Goal: Communication & Community: Connect with others

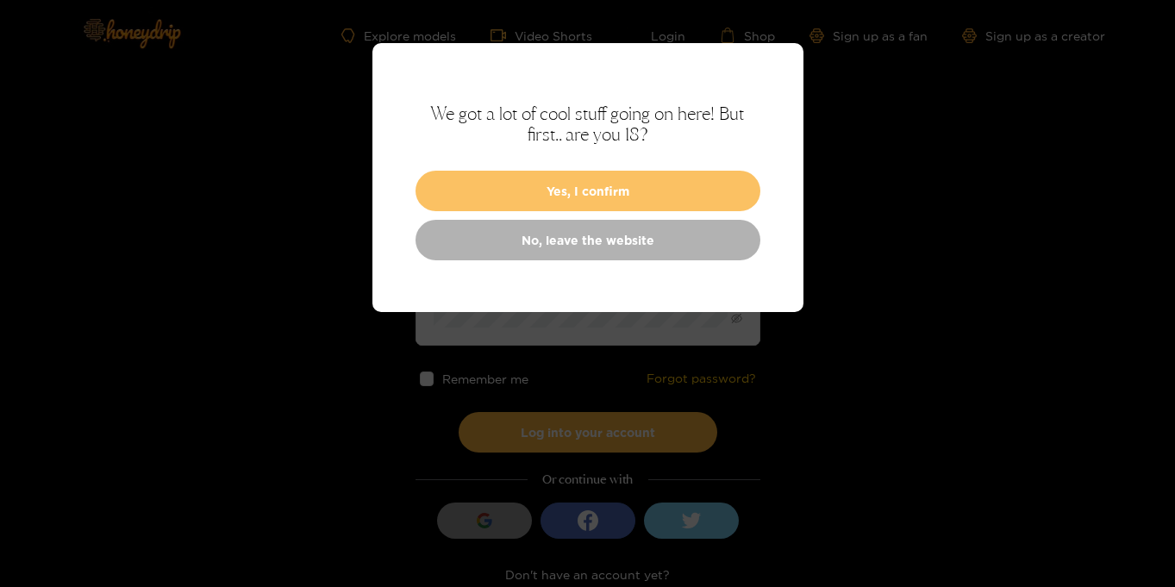
type input "**********"
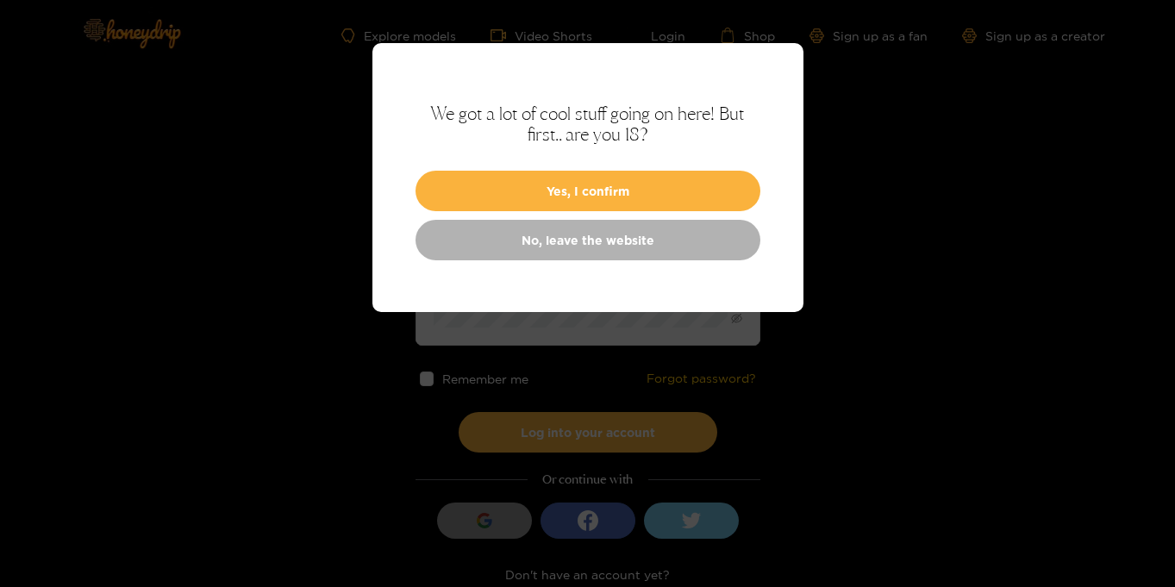
click at [592, 190] on button "Yes, I confirm" at bounding box center [588, 191] width 345 height 41
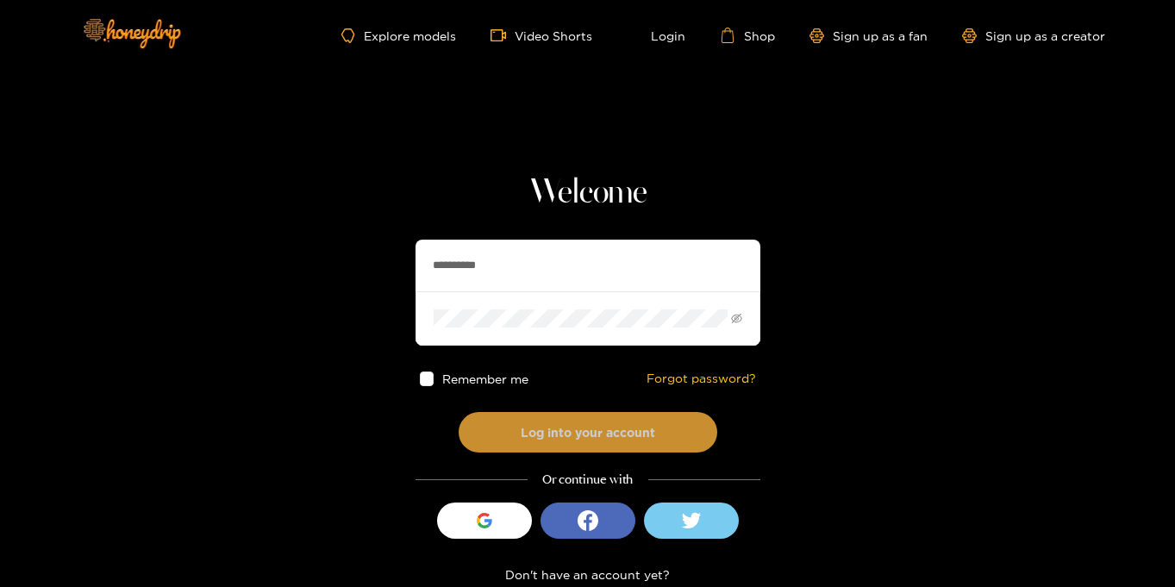
click at [624, 442] on button "Log into your account" at bounding box center [588, 432] width 259 height 41
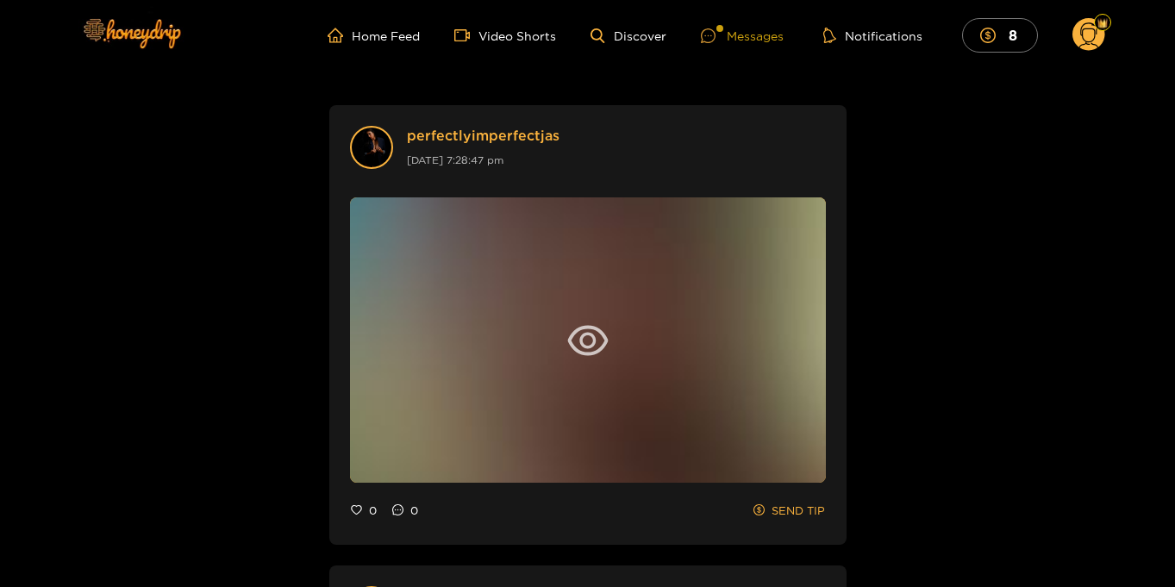
click at [749, 37] on div "Messages" at bounding box center [742, 36] width 83 height 20
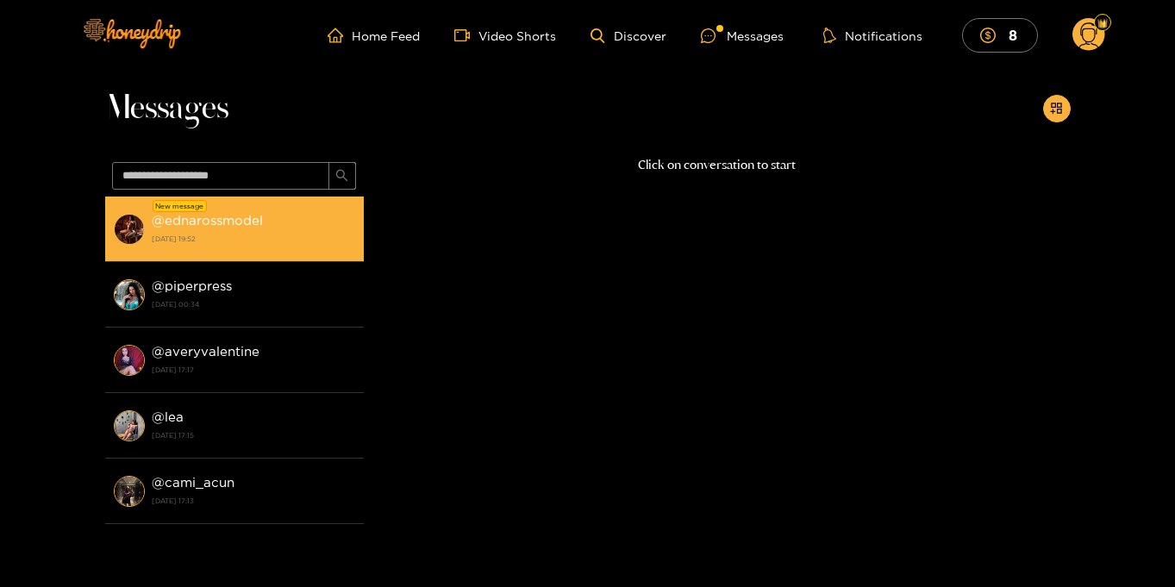
click at [227, 242] on strong "1 October 2025 19:52" at bounding box center [254, 239] width 204 height 16
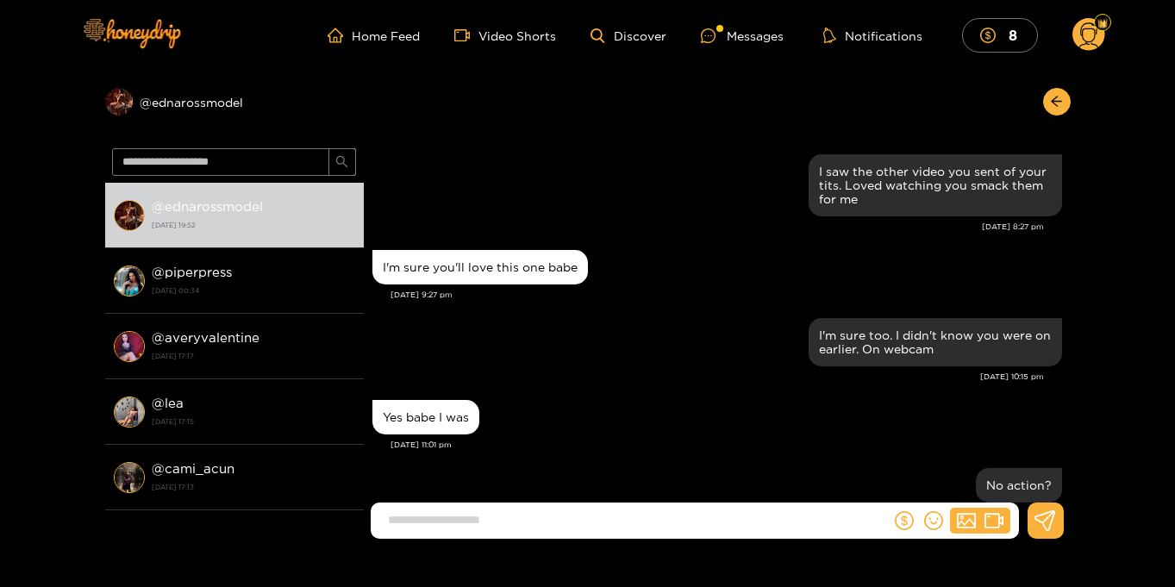
scroll to position [1563, 0]
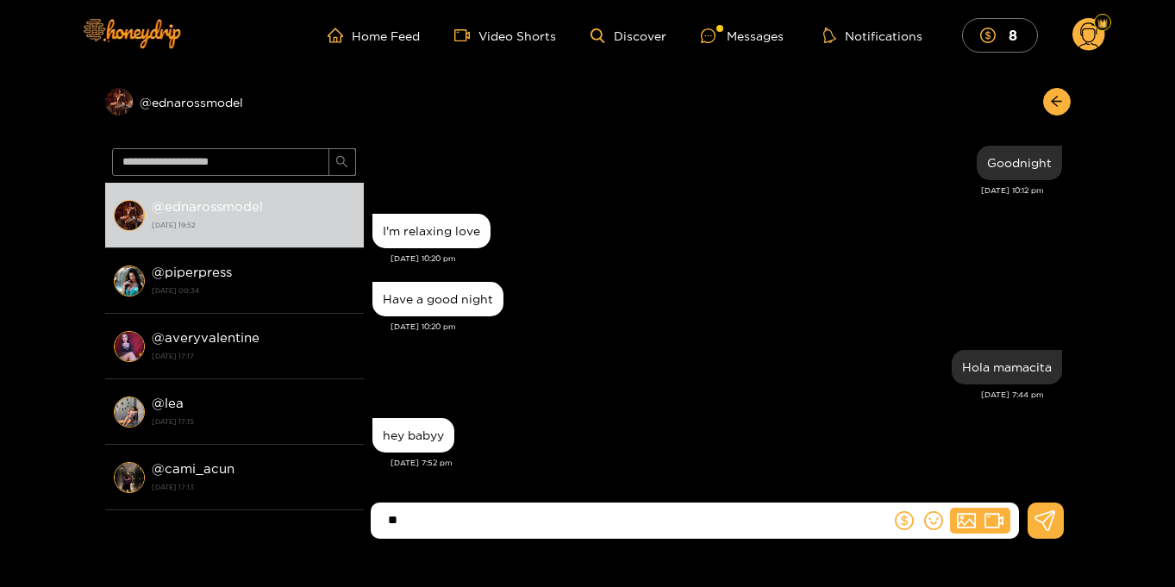
type input "*"
type input "**********"
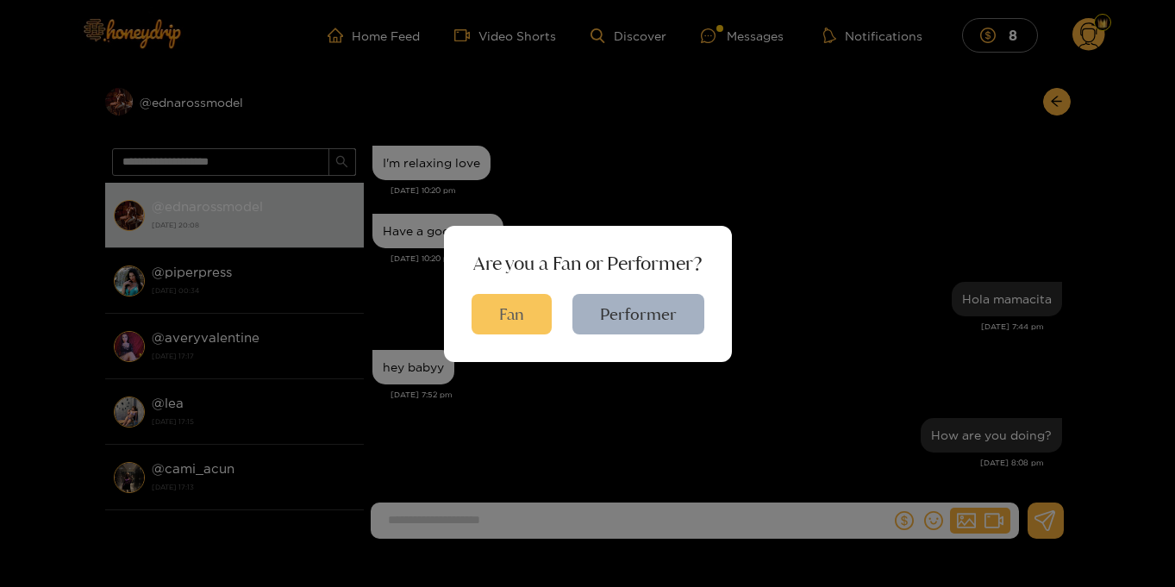
click at [521, 316] on button "Fan" at bounding box center [512, 314] width 80 height 41
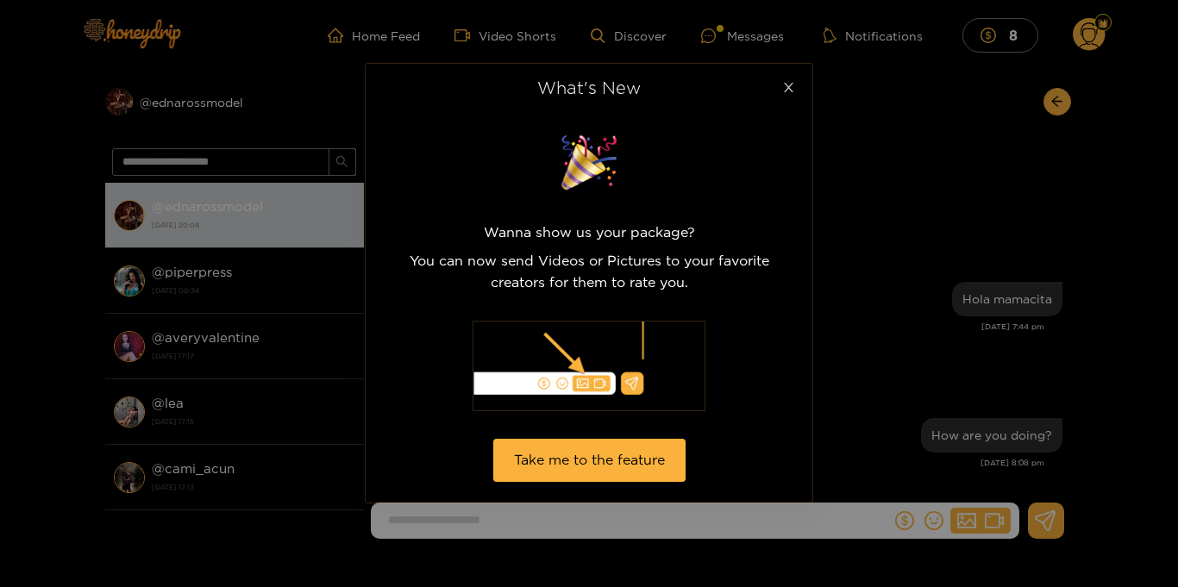
click at [791, 89] on icon "close" at bounding box center [788, 87] width 13 height 13
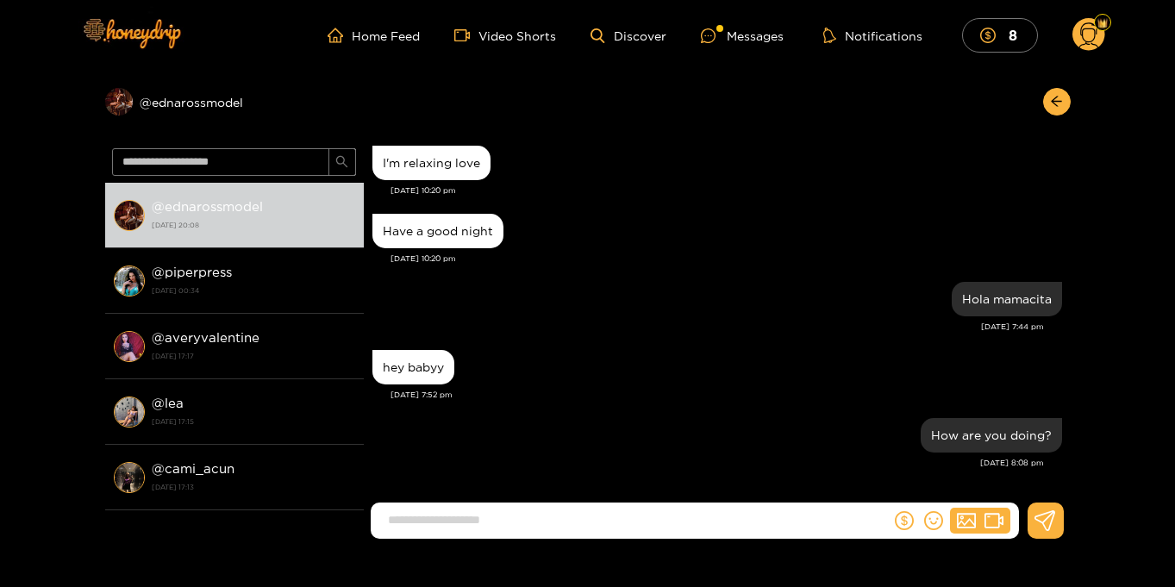
scroll to position [1630, 0]
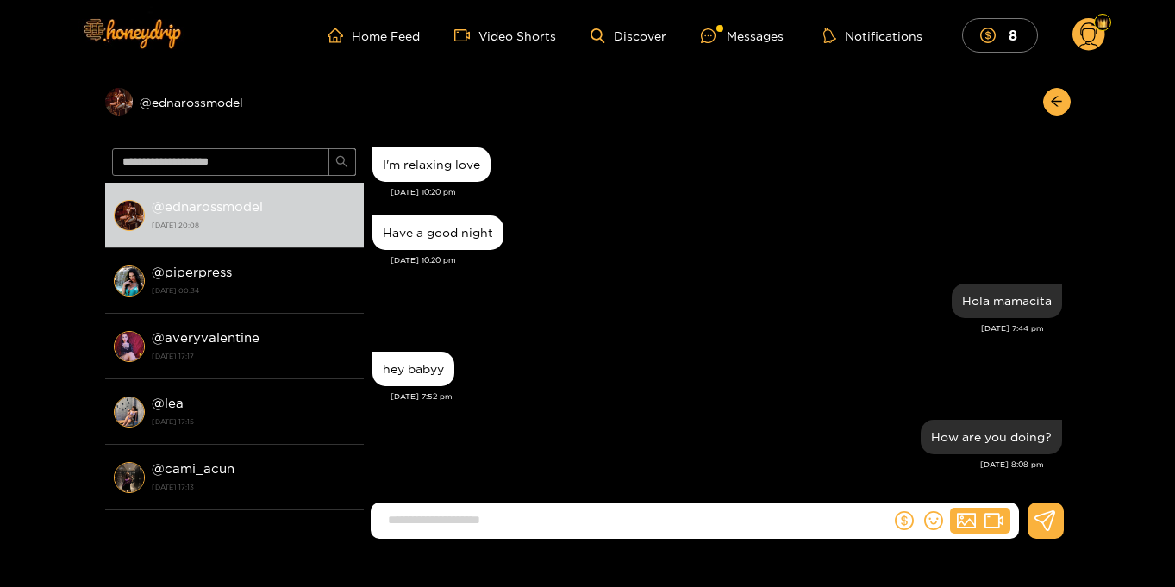
click at [1093, 36] on circle at bounding box center [1089, 34] width 33 height 33
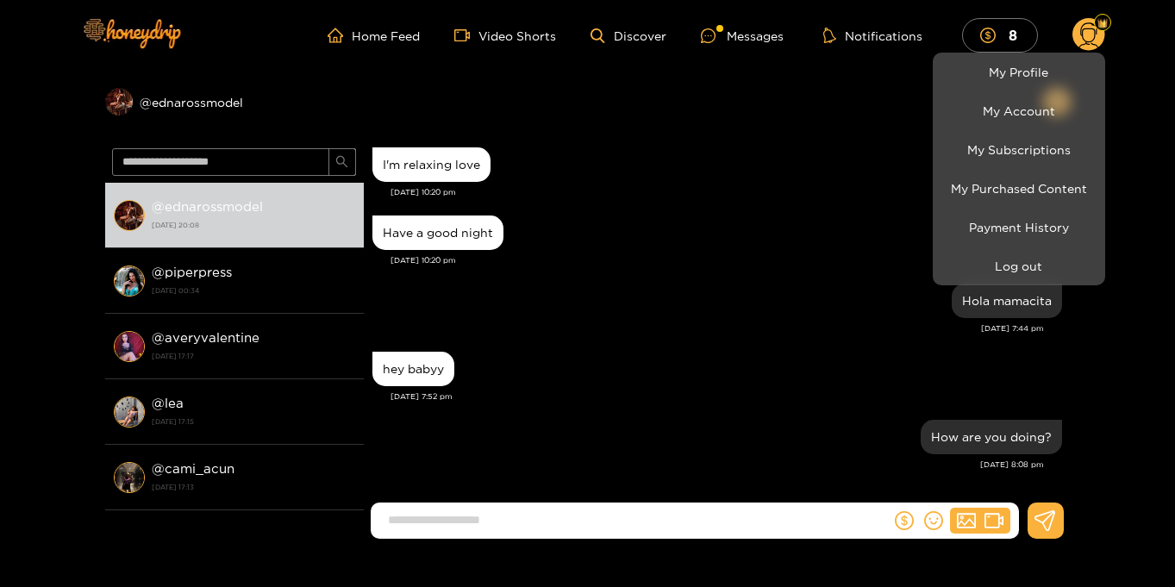
click at [1123, 177] on div at bounding box center [587, 293] width 1175 height 587
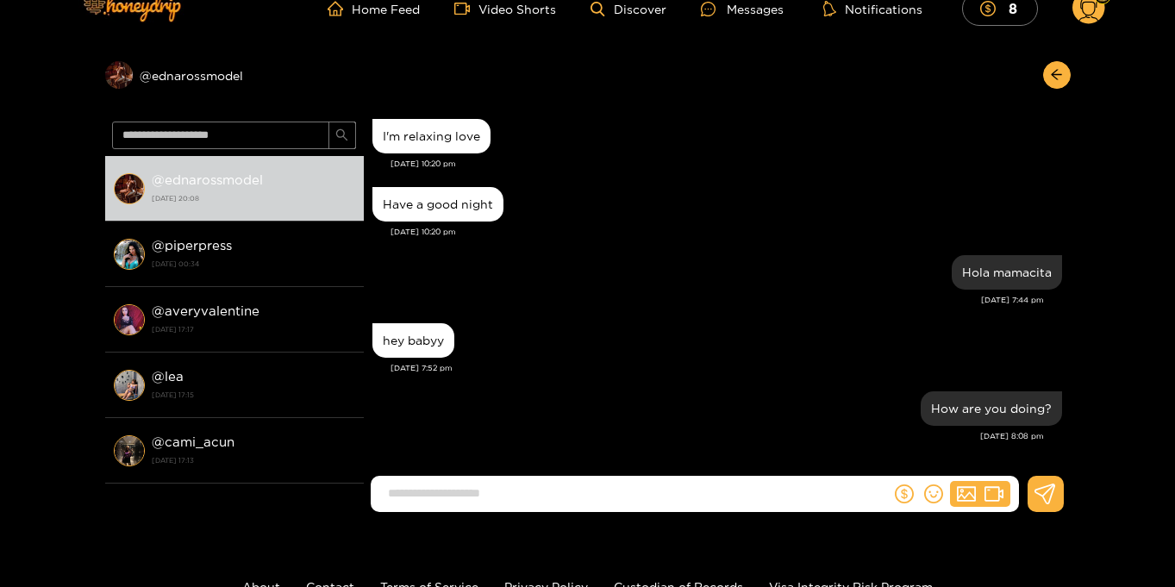
scroll to position [16, 0]
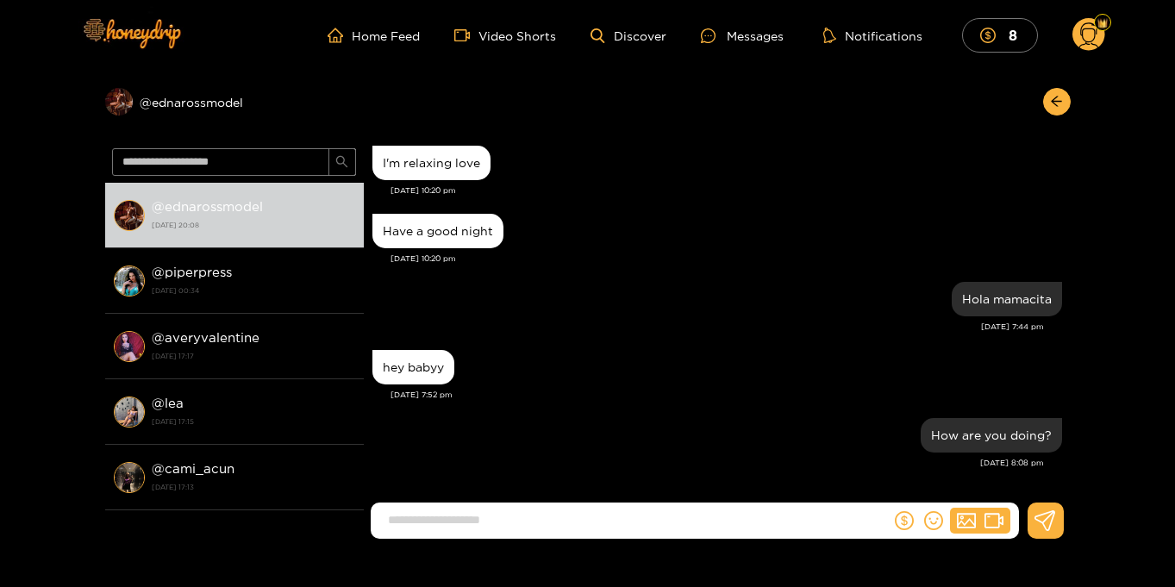
scroll to position [2, 0]
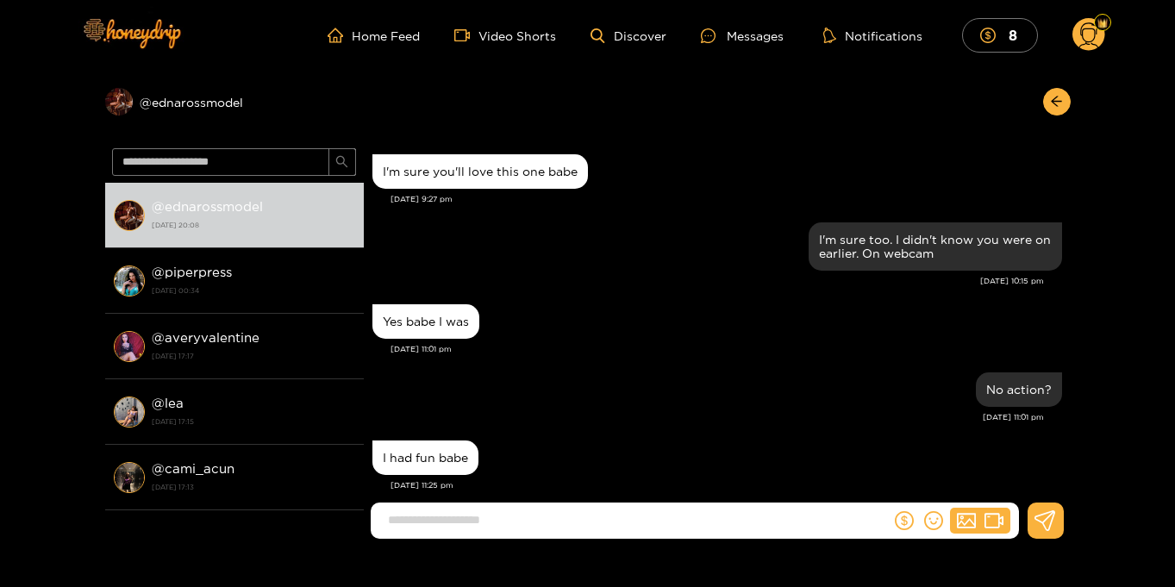
scroll to position [1536, 0]
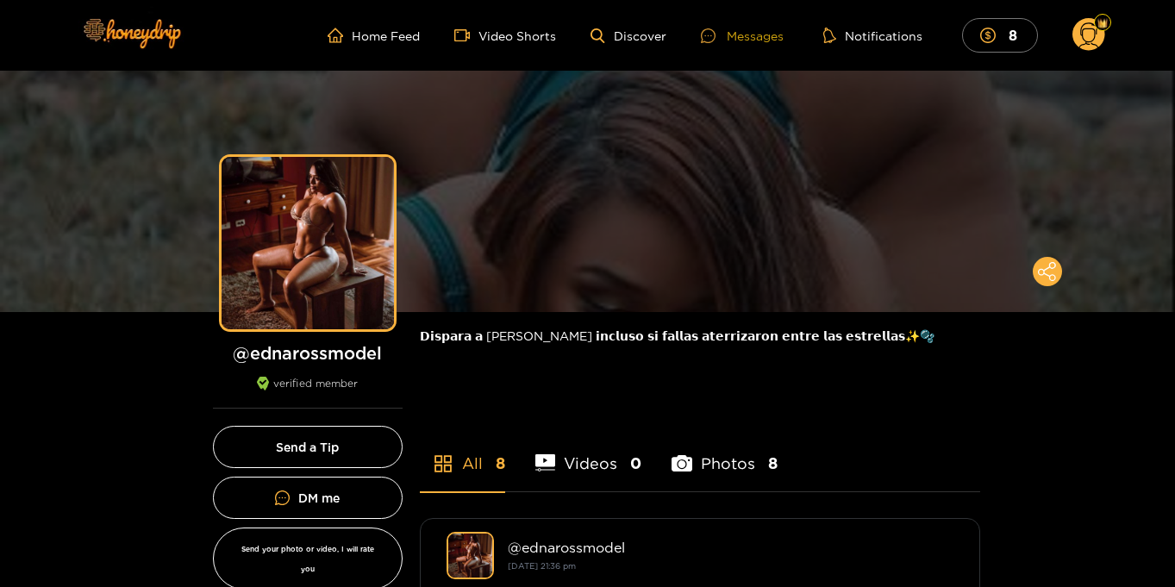
click at [758, 41] on div "Messages" at bounding box center [742, 36] width 83 height 20
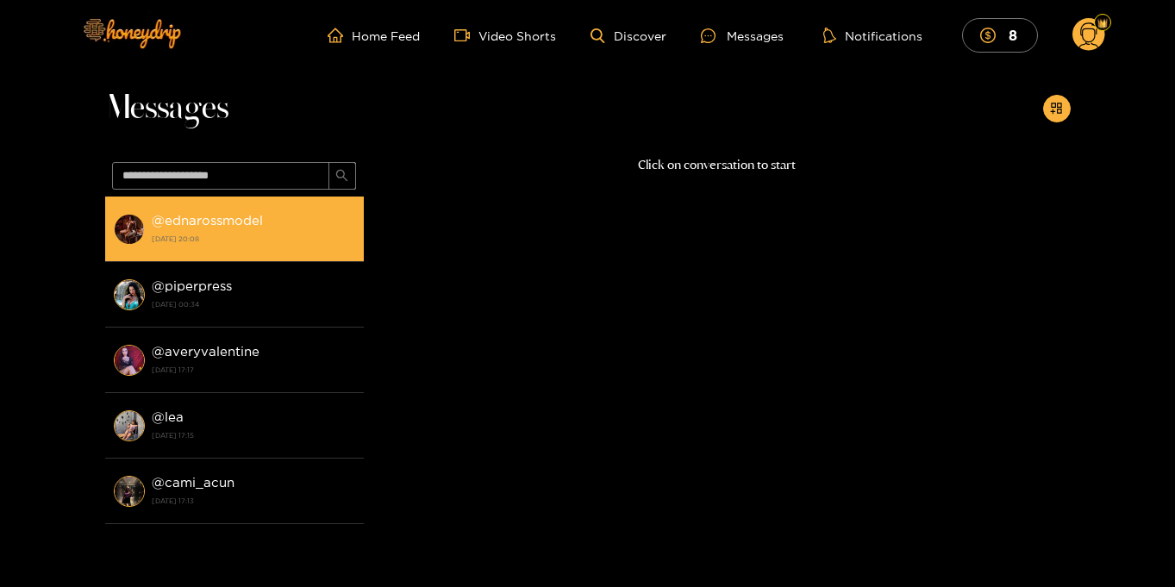
click at [291, 219] on div "@ ednarossmodel 1 October 2025 20:08" at bounding box center [254, 229] width 204 height 39
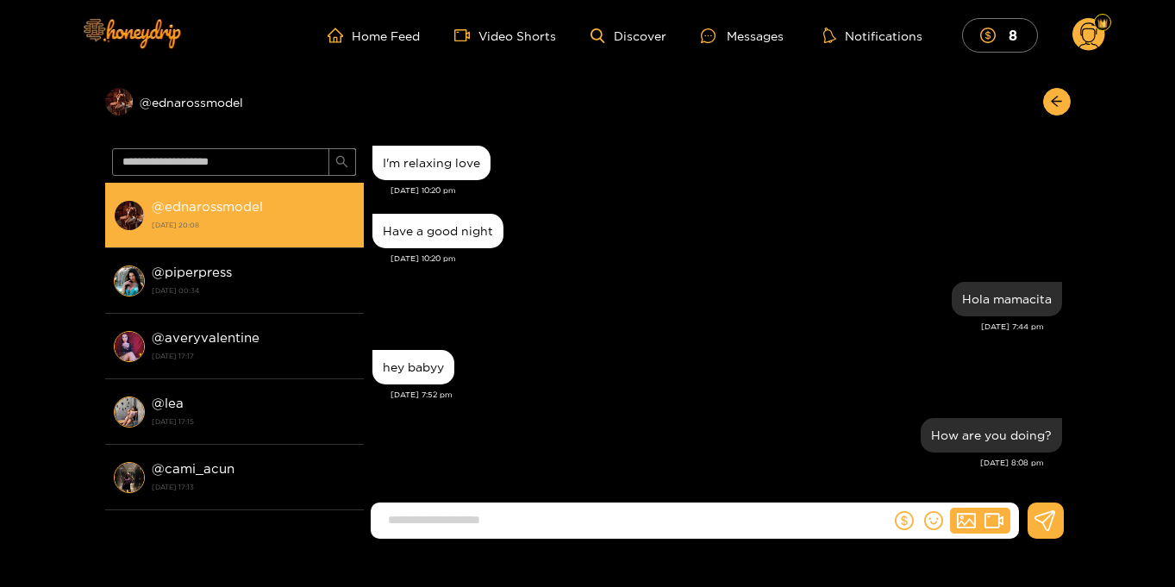
scroll to position [1536, 0]
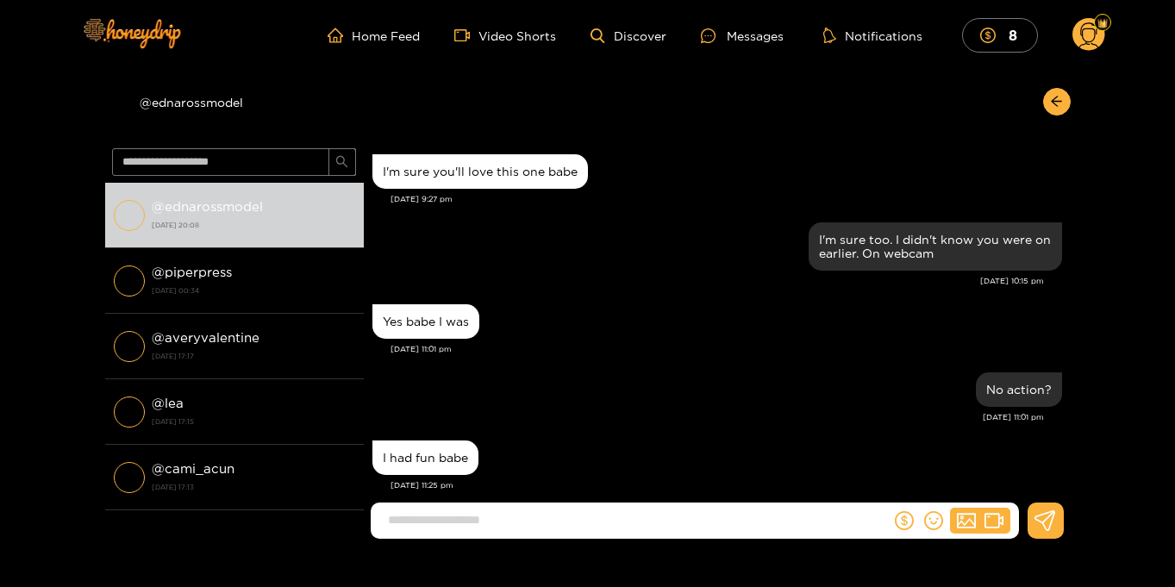
scroll to position [1536, 0]
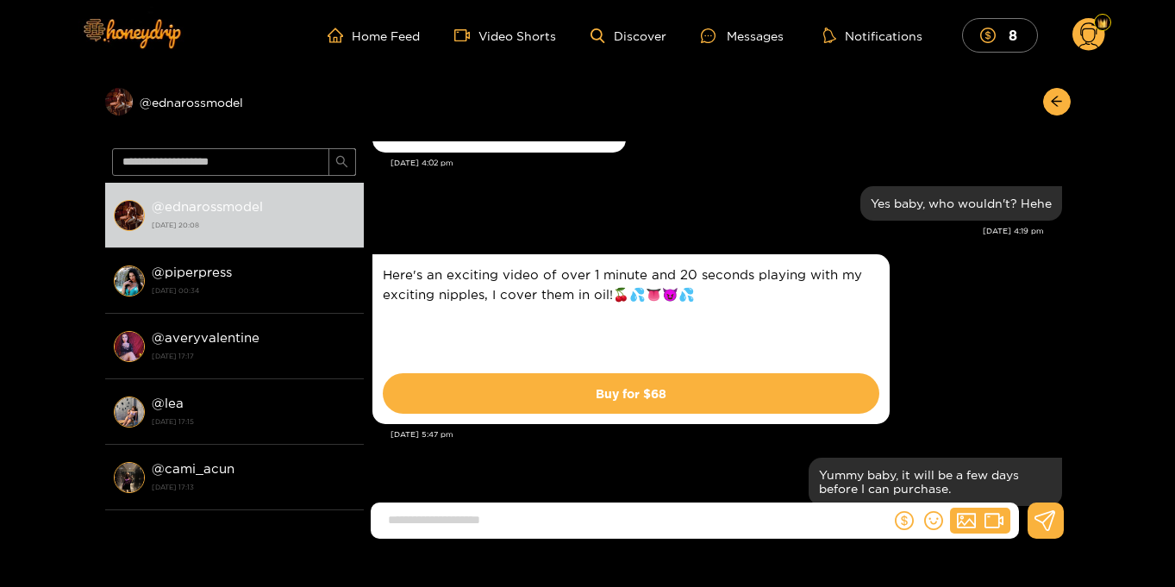
scroll to position [1470, 0]
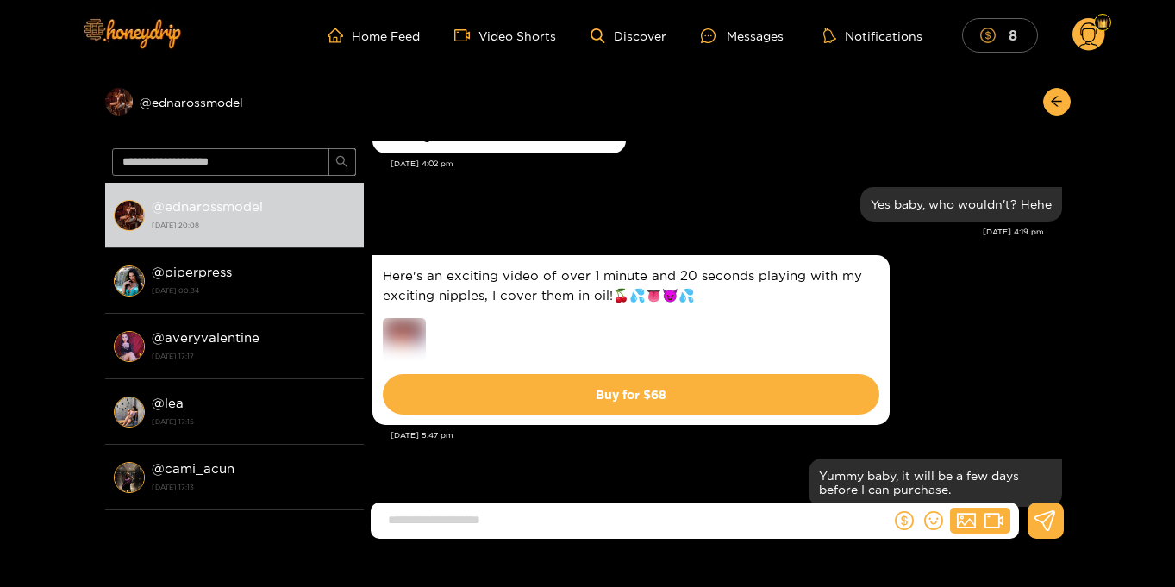
click at [1010, 41] on mark "8" at bounding box center [1013, 35] width 14 height 18
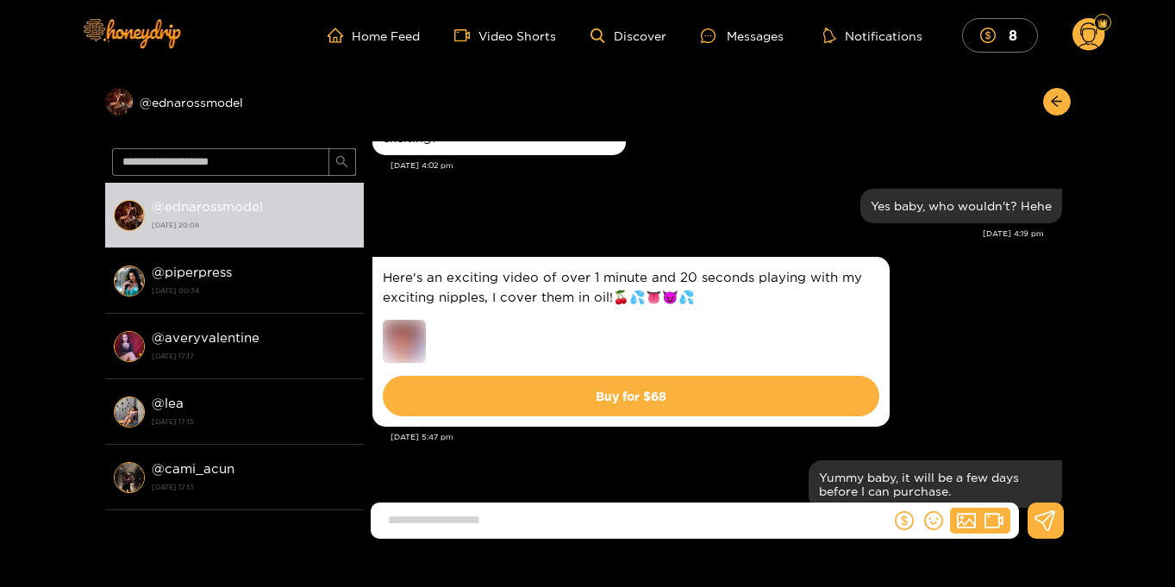
scroll to position [1467, 0]
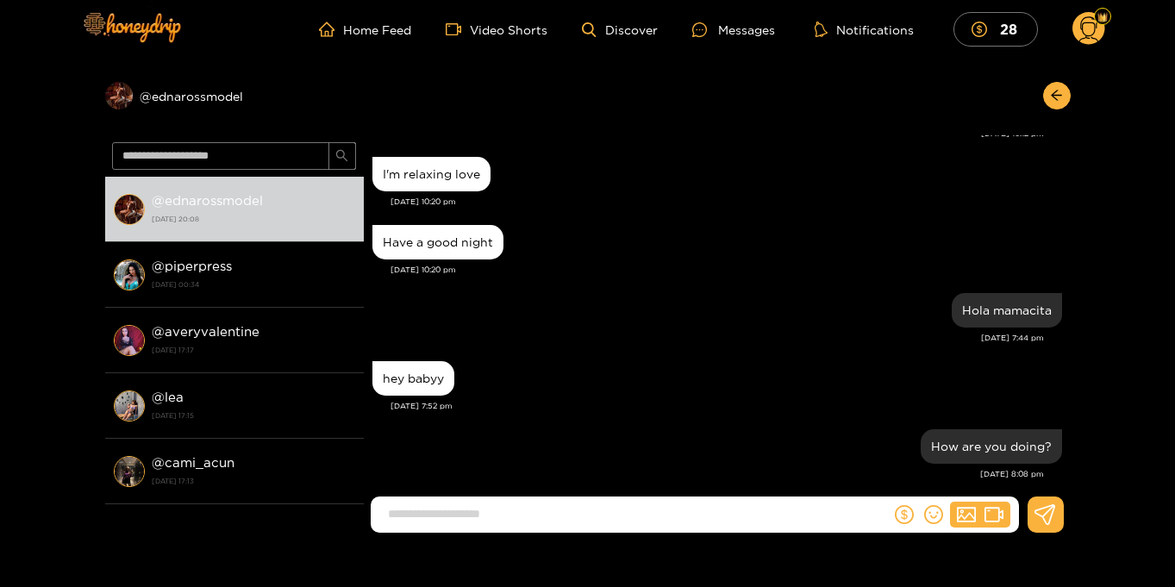
scroll to position [1523, 0]
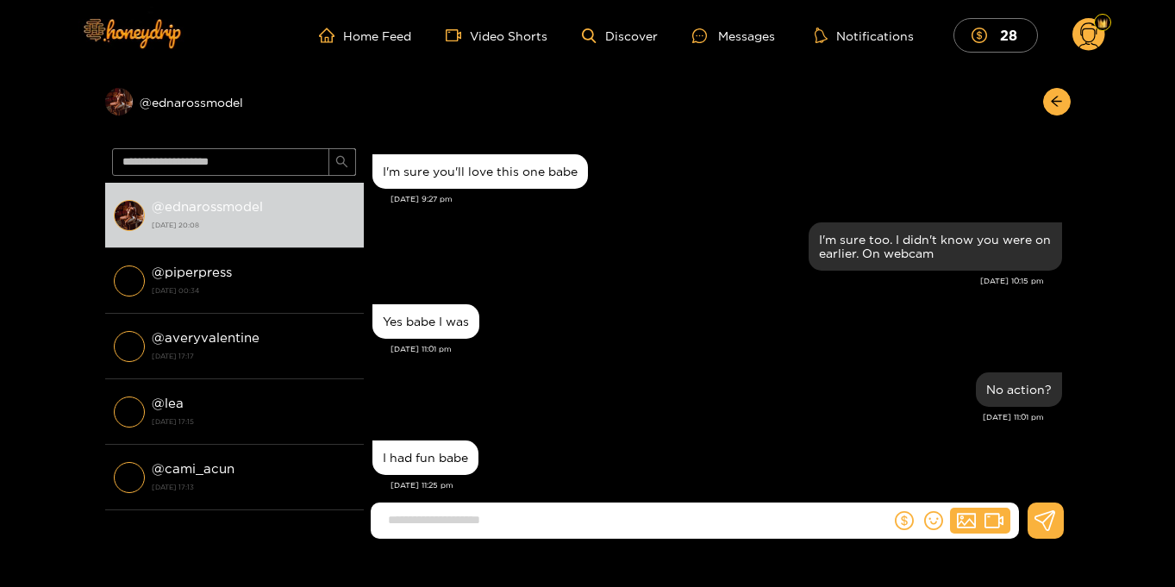
scroll to position [1536, 0]
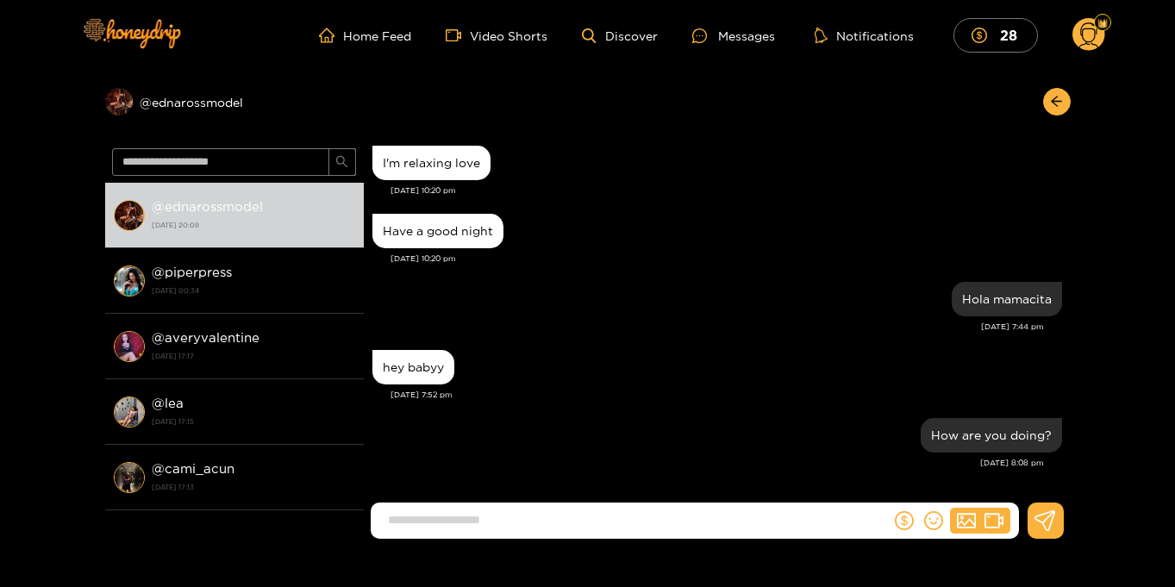
click at [1087, 36] on circle at bounding box center [1089, 34] width 33 height 33
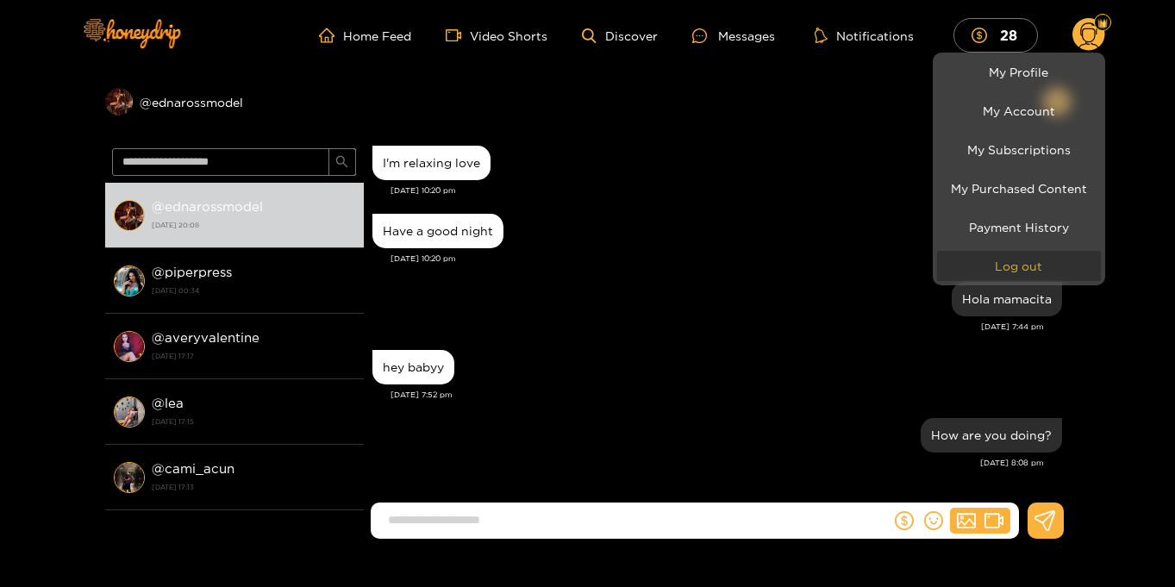
click at [1034, 270] on button "Log out" at bounding box center [1019, 266] width 164 height 30
